Goal: Information Seeking & Learning: Check status

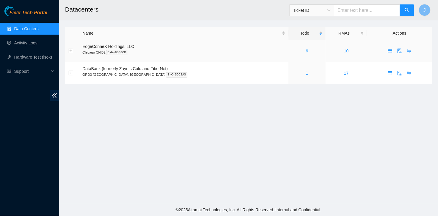
click at [306, 51] on link "6" at bounding box center [307, 50] width 2 height 5
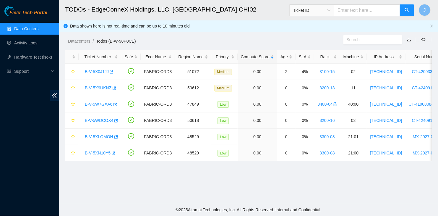
click at [27, 29] on link "Data Centers" at bounding box center [26, 28] width 24 height 5
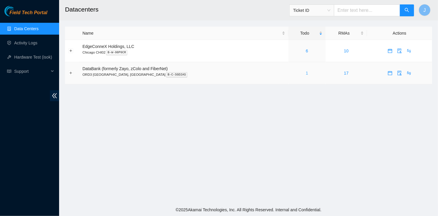
click at [306, 72] on link "1" at bounding box center [307, 73] width 2 height 5
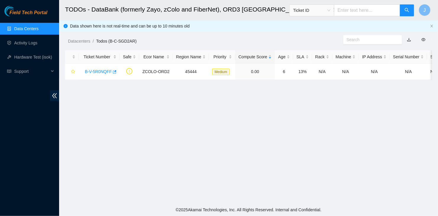
click at [27, 30] on link "Data Centers" at bounding box center [26, 28] width 24 height 5
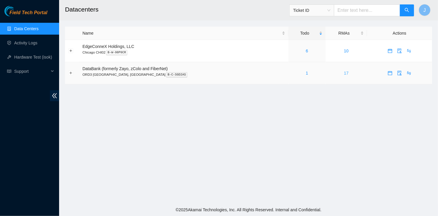
click at [344, 74] on link "17" at bounding box center [346, 73] width 5 height 5
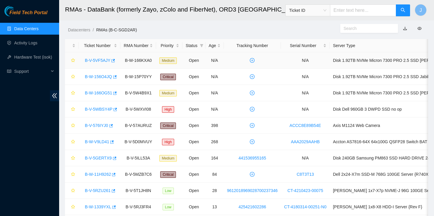
click at [100, 63] on link "B-V-5VF5AJY" at bounding box center [97, 60] width 25 height 5
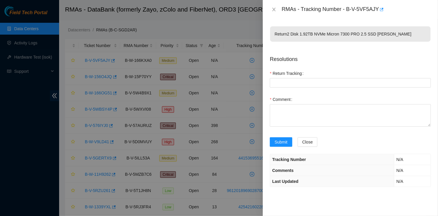
click at [215, 37] on div at bounding box center [219, 108] width 438 height 216
click at [275, 11] on icon "close" at bounding box center [273, 10] width 3 height 4
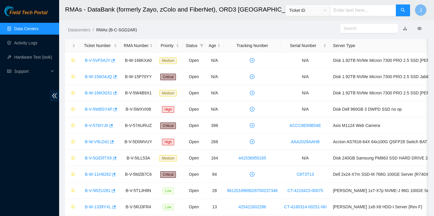
click at [22, 28] on link "Data Centers" at bounding box center [26, 28] width 24 height 5
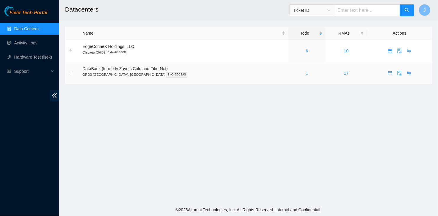
click at [306, 71] on link "1" at bounding box center [307, 73] width 2 height 5
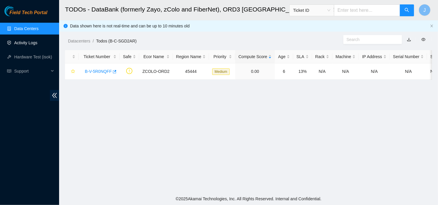
click at [29, 42] on link "Activity Logs" at bounding box center [25, 42] width 23 height 5
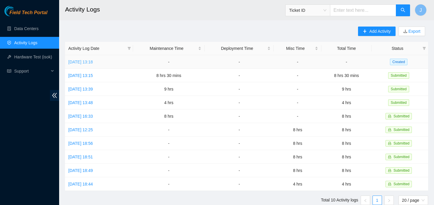
click at [78, 61] on link "Mon, 06 Oct 2025 13:18" at bounding box center [80, 62] width 25 height 5
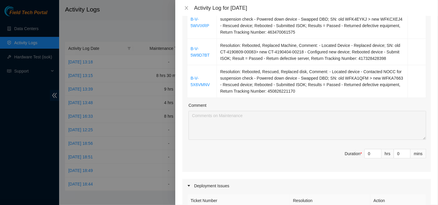
scroll to position [150, 0]
type input "1"
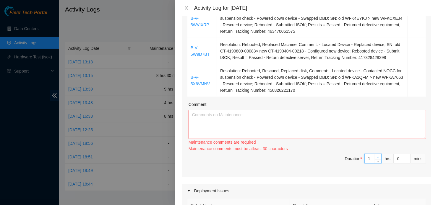
click at [374, 154] on span "Increase Value" at bounding box center [377, 156] width 6 height 5
click at [368, 159] on input "1" at bounding box center [372, 158] width 17 height 9
type input "0"
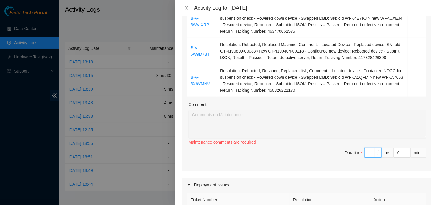
type input "8"
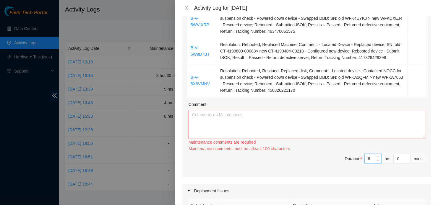
type input "8"
click at [249, 132] on textarea "Comment" at bounding box center [306, 124] width 237 height 29
click at [250, 130] on textarea "Comment" at bounding box center [306, 124] width 237 height 29
click at [419, 74] on td at bounding box center [417, 80] width 18 height 33
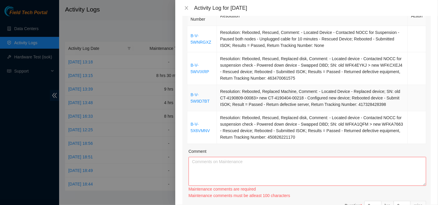
scroll to position [102, 0]
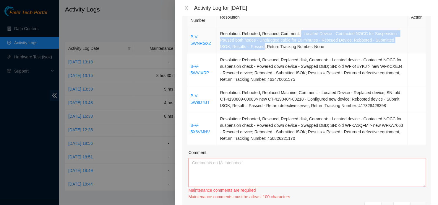
drag, startPoint x: 296, startPoint y: 34, endPoint x: 260, endPoint y: 44, distance: 38.0
click at [260, 44] on td "Resolution: Rebooted, Rescued, Comment: - Located Device - Contacted NOCC for S…" at bounding box center [312, 40] width 191 height 26
copy td "- Located Device - Contacted NOCC for Suspension - Paused both nodes - Unplugge…"
